Goal: Task Accomplishment & Management: Use online tool/utility

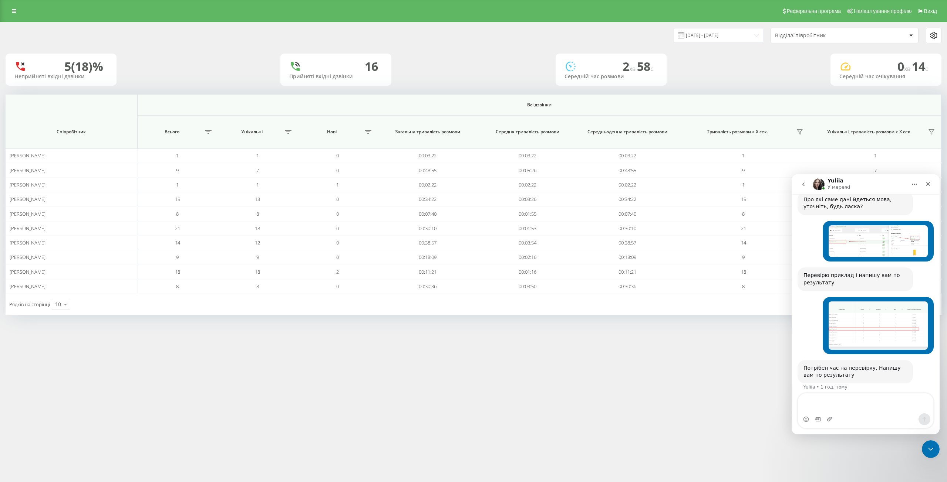
scroll to position [129, 0]
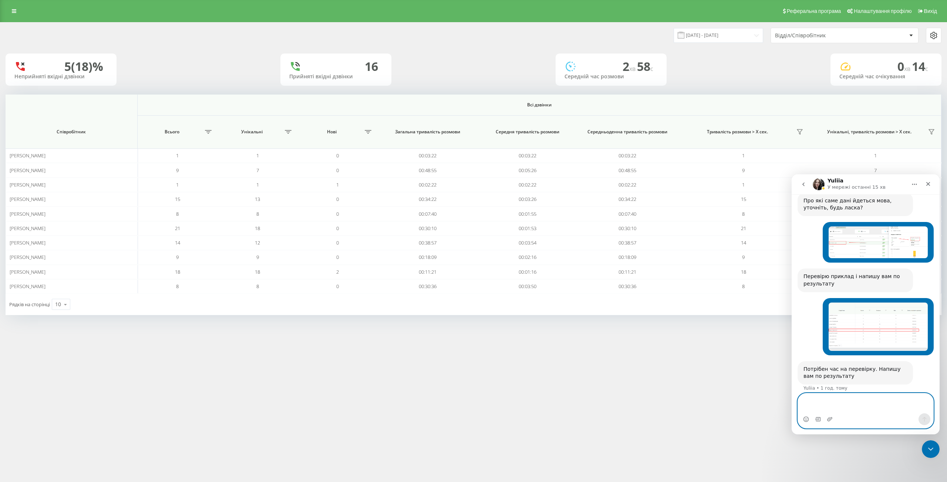
click at [873, 408] on textarea "Повідомлення..." at bounding box center [865, 404] width 135 height 20
type textarea "є інформація?)"
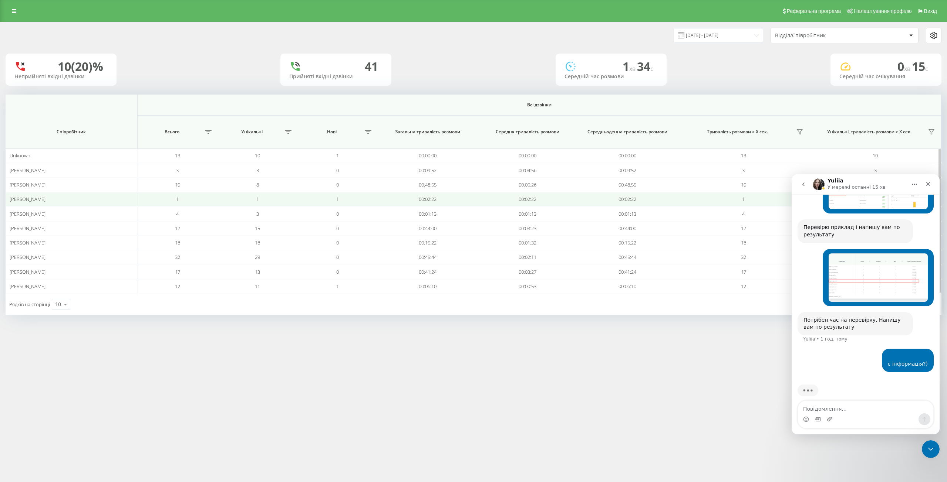
scroll to position [151, 0]
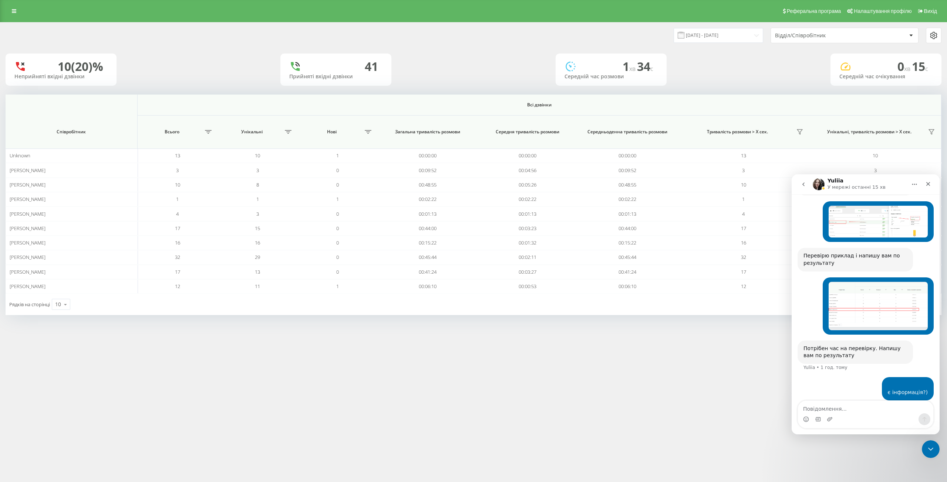
click at [830, 32] on div "Відділ/Співробітник" at bounding box center [844, 35] width 147 height 15
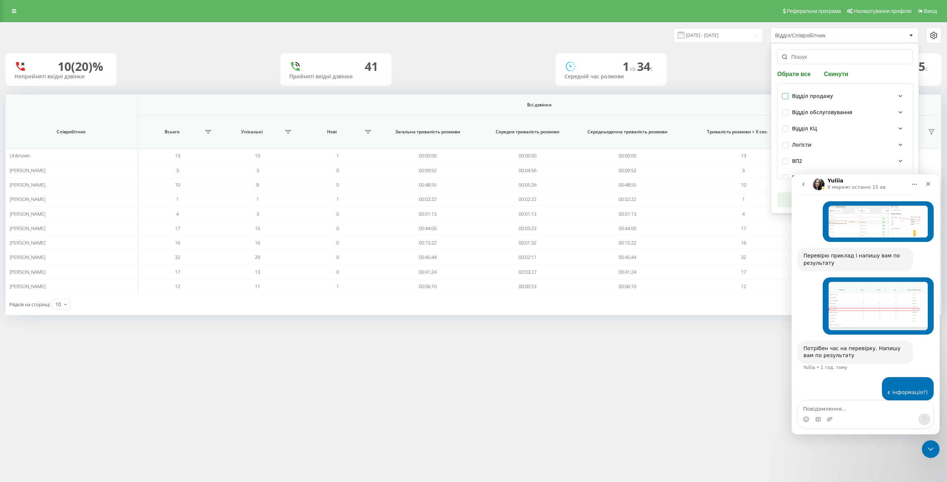
click at [785, 93] on label at bounding box center [785, 93] width 6 height 0
checkbox input "true"
click at [783, 109] on label at bounding box center [785, 109] width 6 height 0
checkbox input "true"
click at [713, 453] on div "Реферальна програма Налаштування профілю Вихід 22.08.2025 - 22.08.2025 Відділ/С…" at bounding box center [473, 241] width 947 height 482
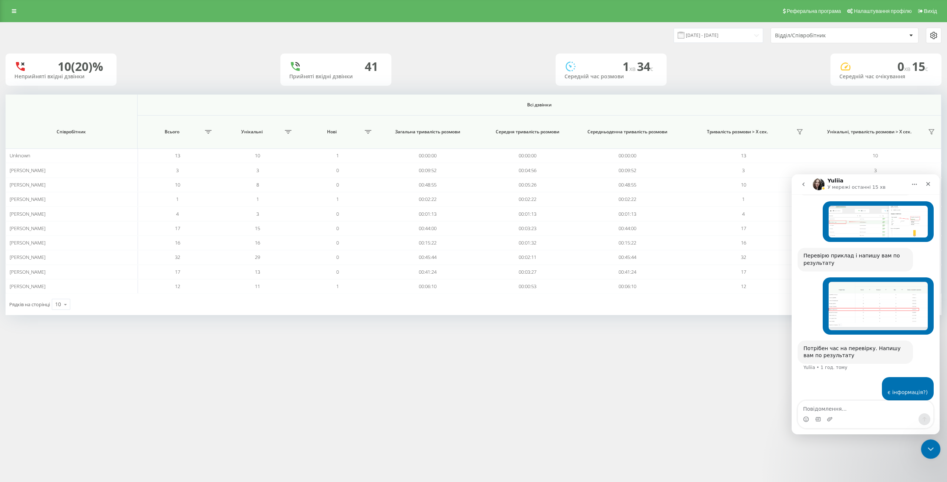
click at [930, 449] on icon "Закрити програму для спілкування Intercom" at bounding box center [929, 448] width 5 height 3
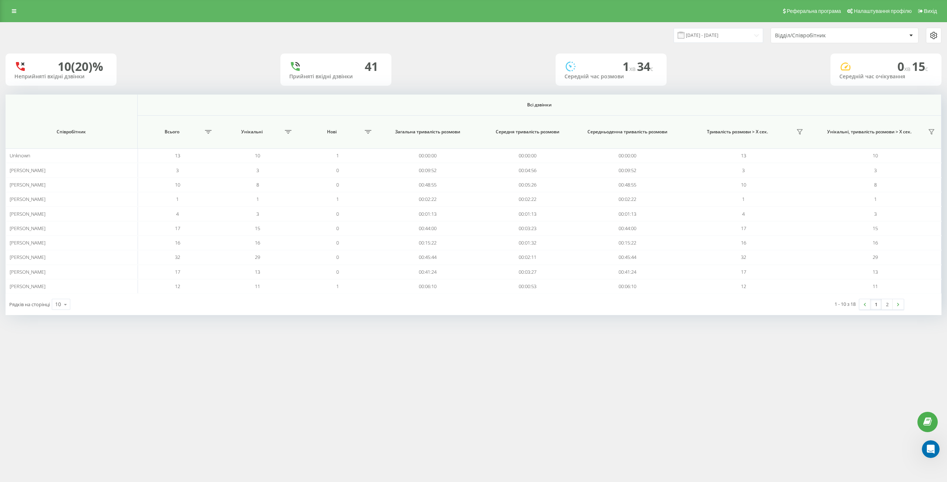
scroll to position [180, 0]
click at [807, 36] on div "Відділ/Співробітник" at bounding box center [819, 36] width 88 height 6
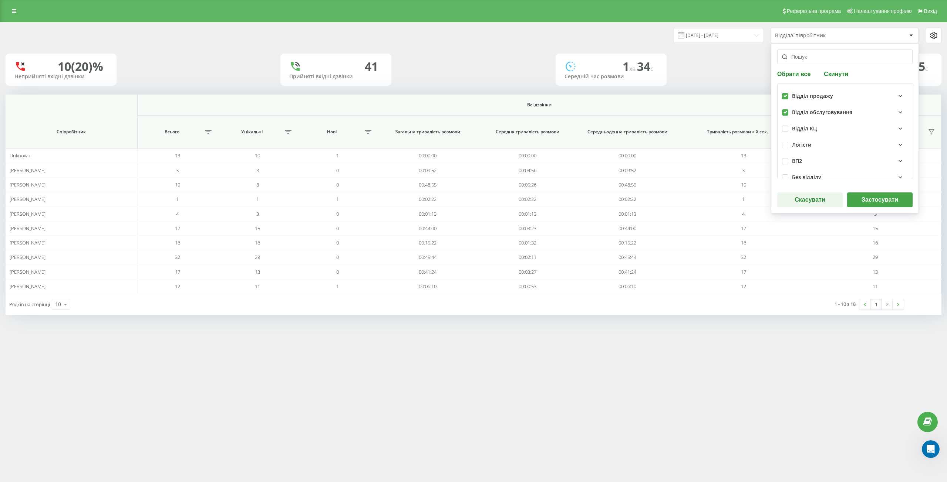
click at [864, 202] on button "Застосувати" at bounding box center [879, 200] width 65 height 15
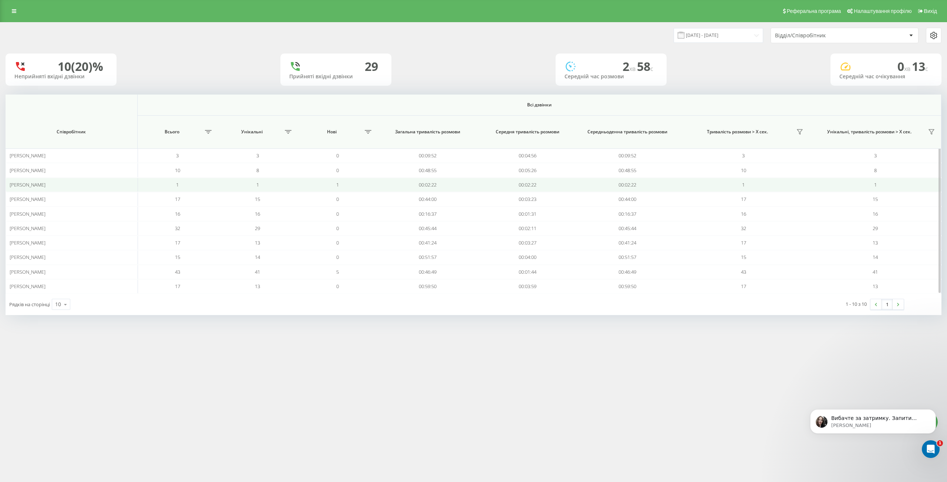
scroll to position [195, 0]
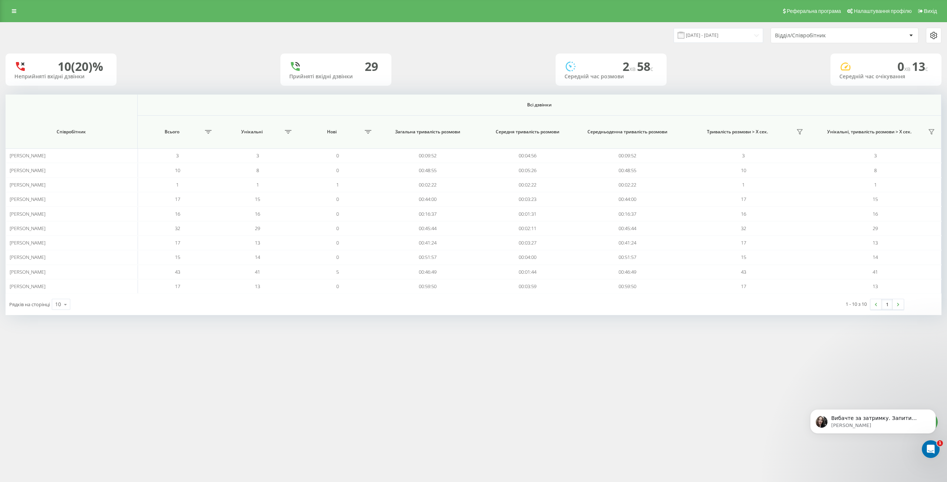
click at [637, 427] on div "Реферальна програма Налаштування профілю Вихід 22.08.2025 - 22.08.2025 Відділ/С…" at bounding box center [473, 241] width 947 height 482
